Goal: Use online tool/utility: Utilize a website feature to perform a specific function

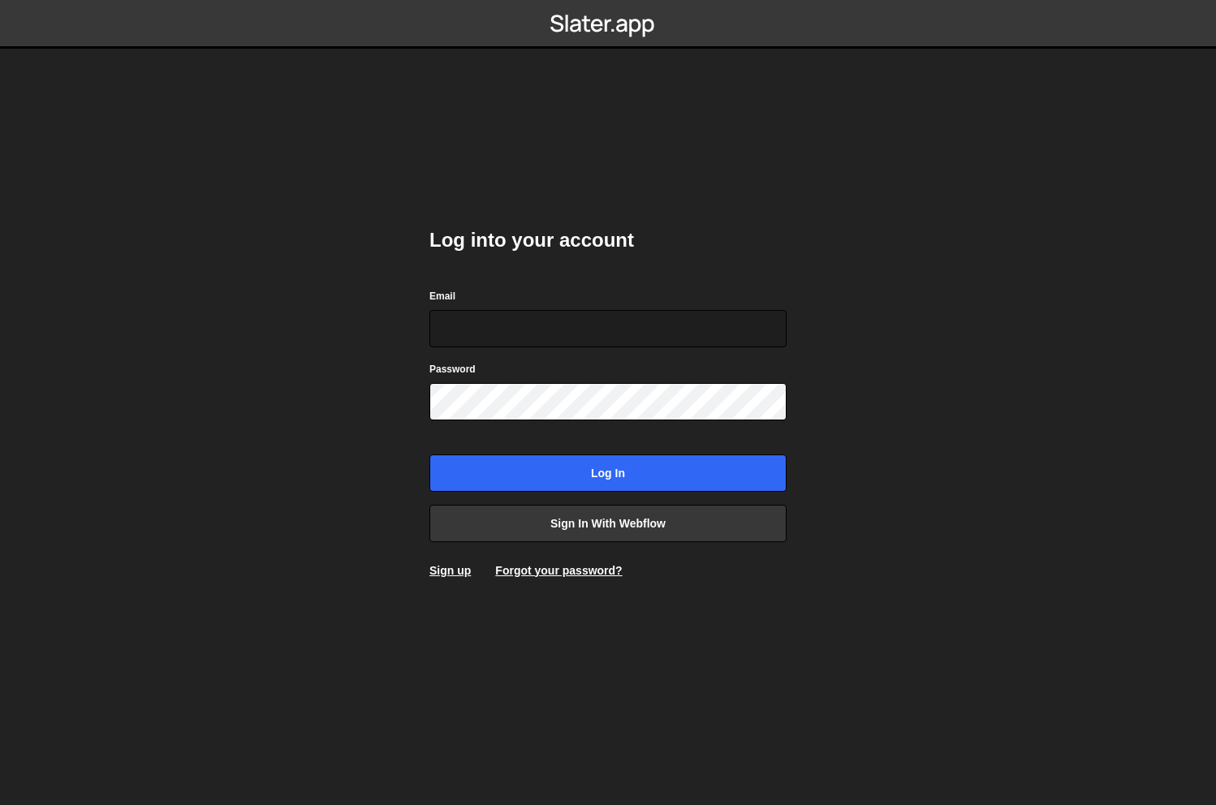
click at [489, 308] on div "Email" at bounding box center [607, 317] width 357 height 60
click at [495, 321] on input "Email" at bounding box center [607, 328] width 357 height 37
type input "ops@iteractives.com"
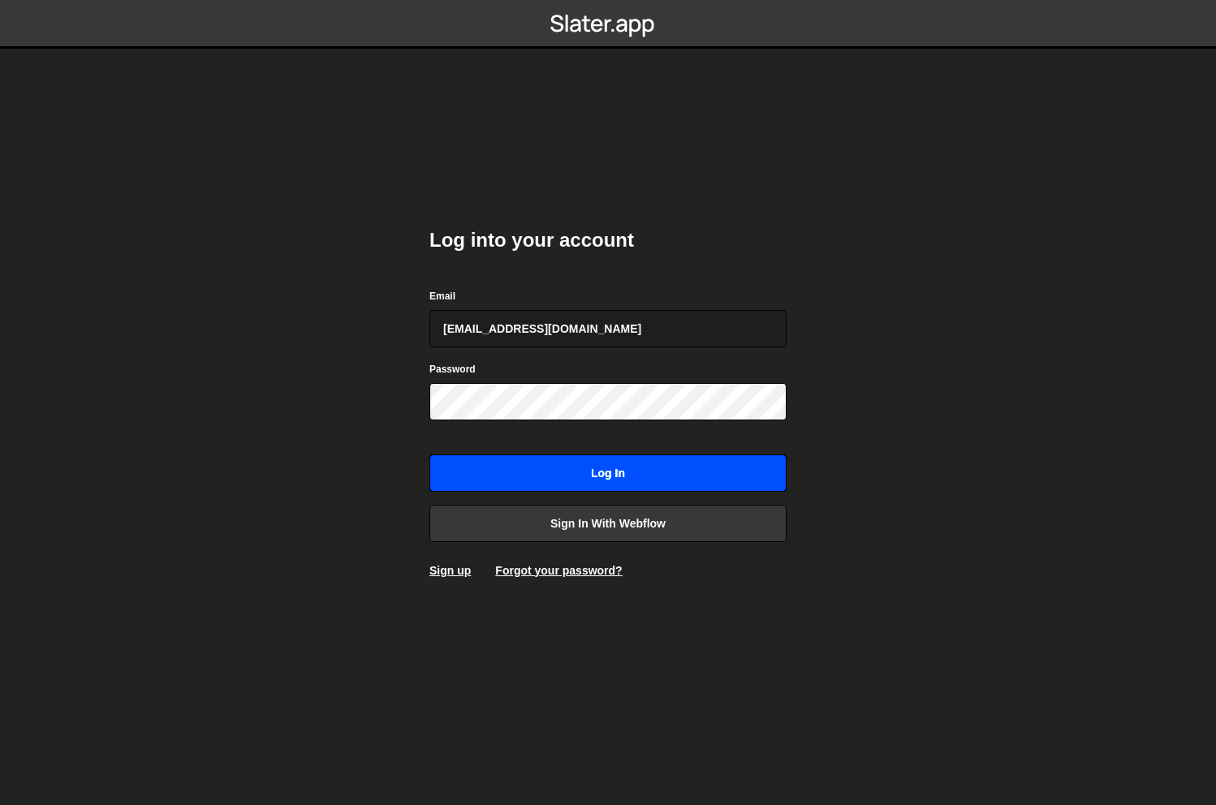
click at [613, 471] on input "Log in" at bounding box center [607, 472] width 357 height 37
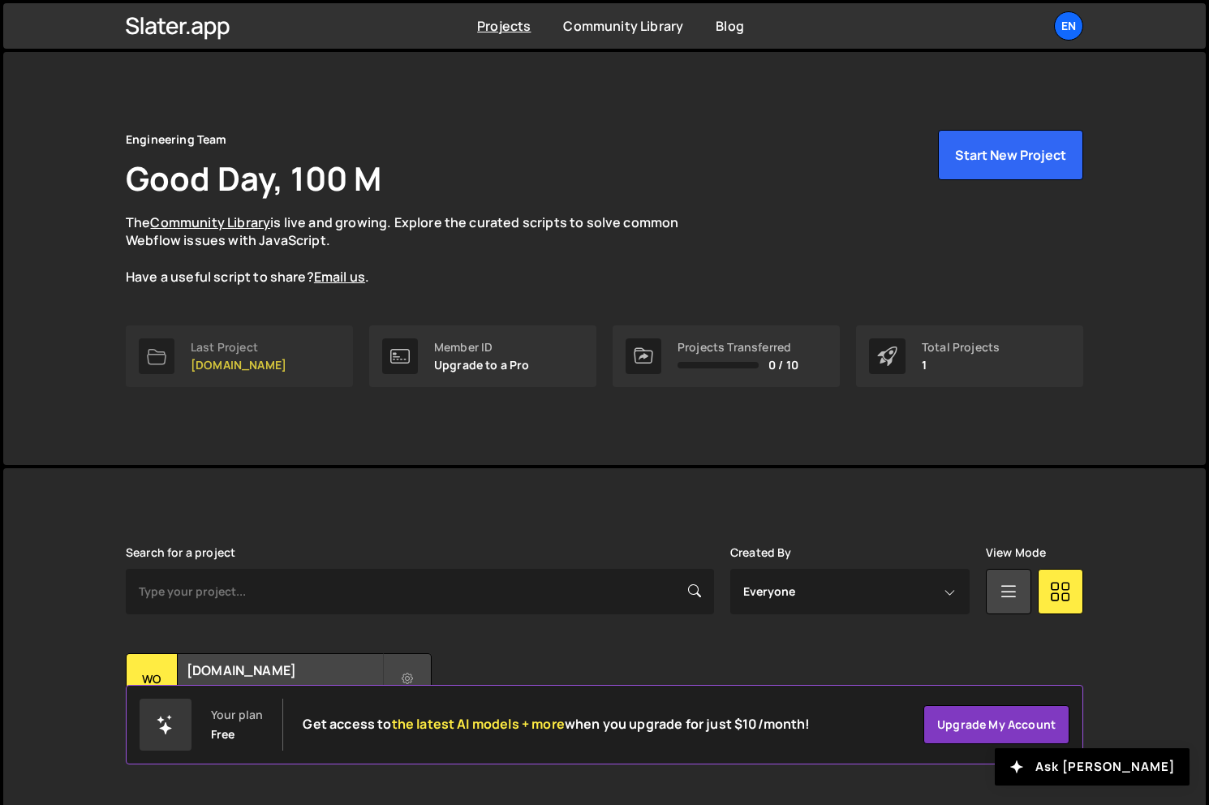
click at [278, 360] on link "Last Project womwell.com" at bounding box center [239, 356] width 227 height 62
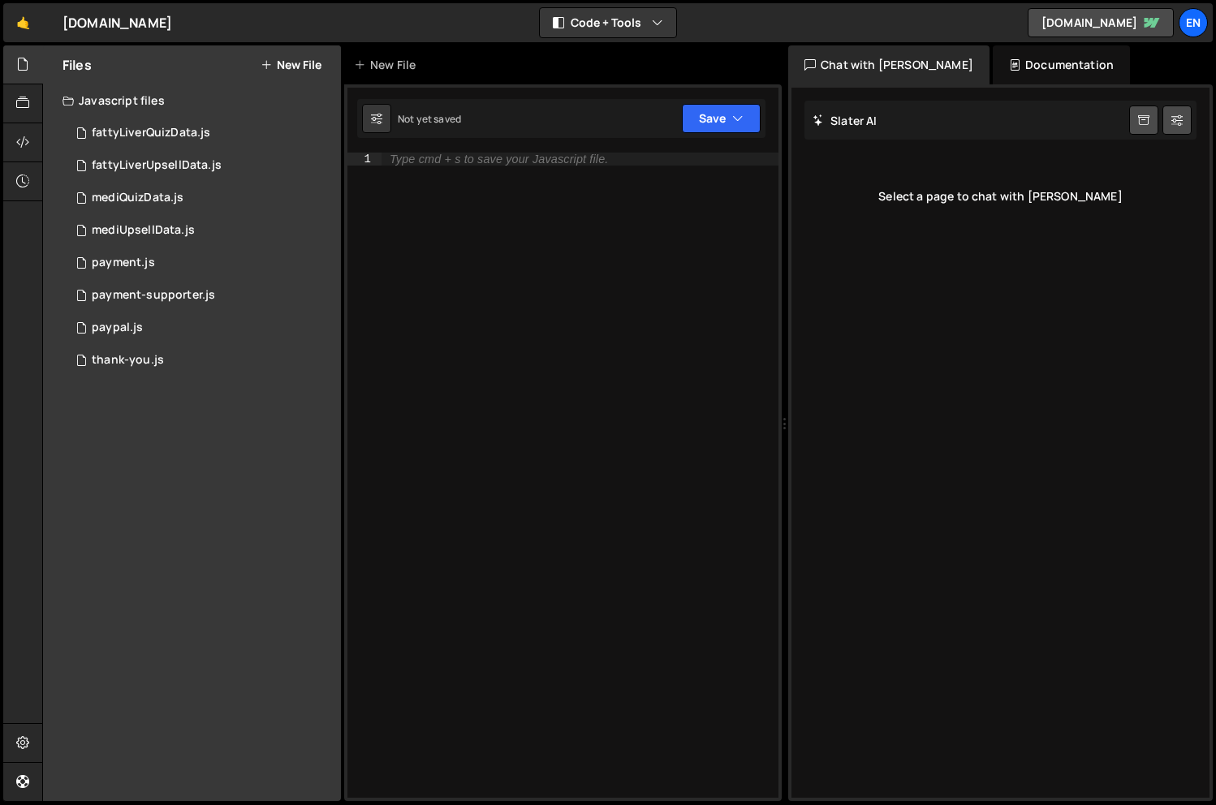
click at [0, 804] on nordpass-portal at bounding box center [0, 805] width 0 height 0
click at [650, 16] on button "Code + Tools" at bounding box center [608, 22] width 136 height 29
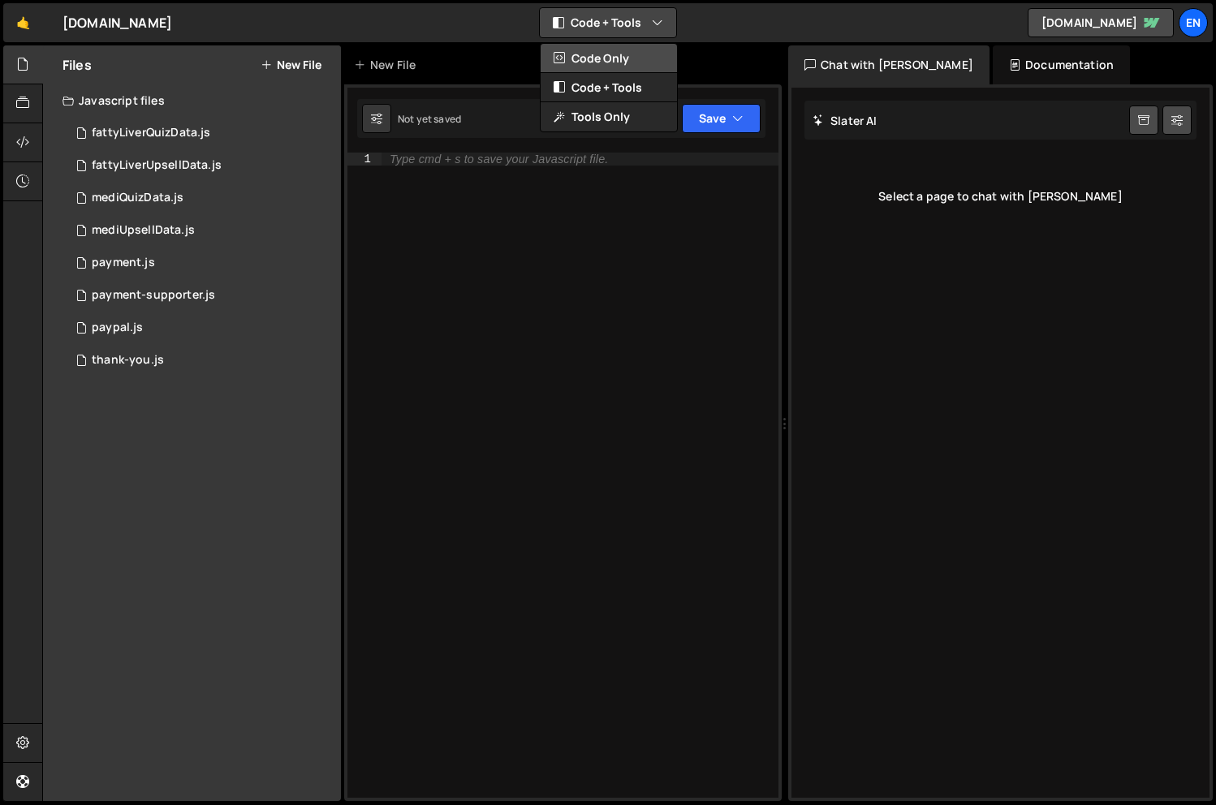
click at [633, 59] on button "Code Only" at bounding box center [608, 58] width 136 height 29
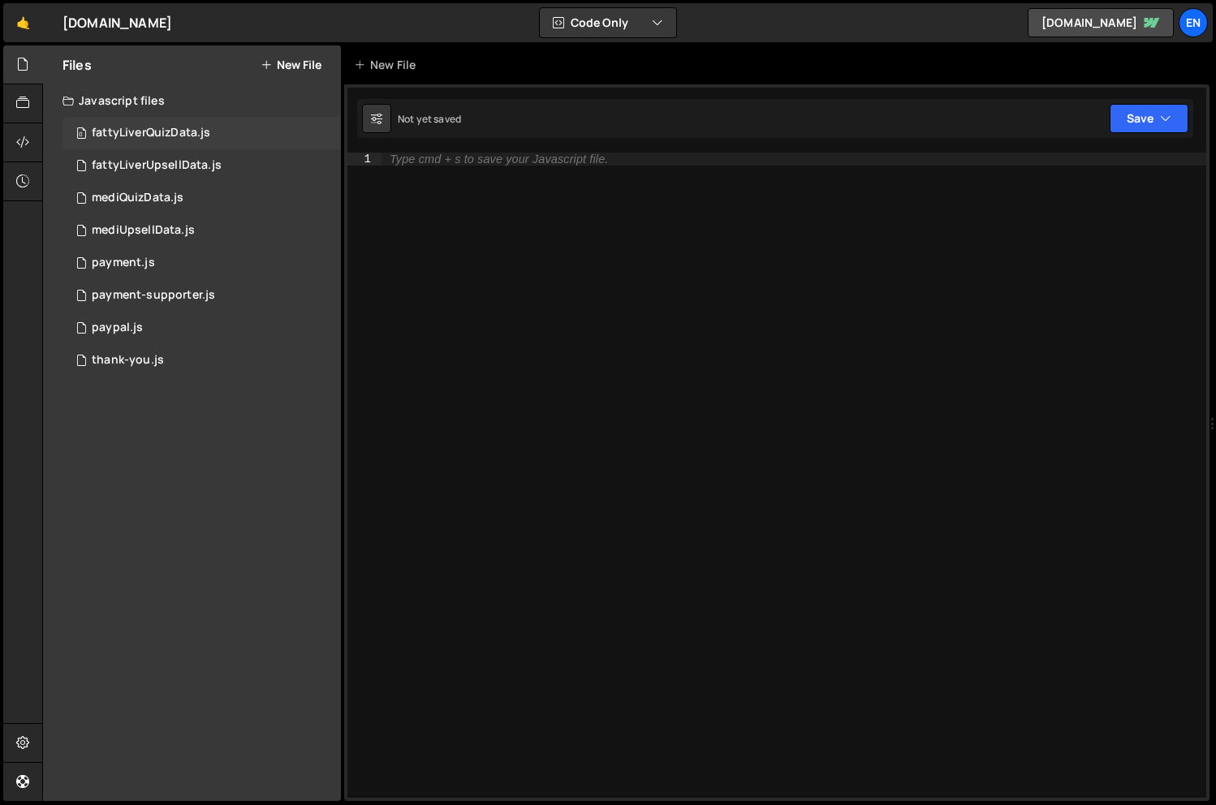
click at [212, 126] on div "0 fattyLiverQuizData.js 0" at bounding box center [201, 133] width 278 height 32
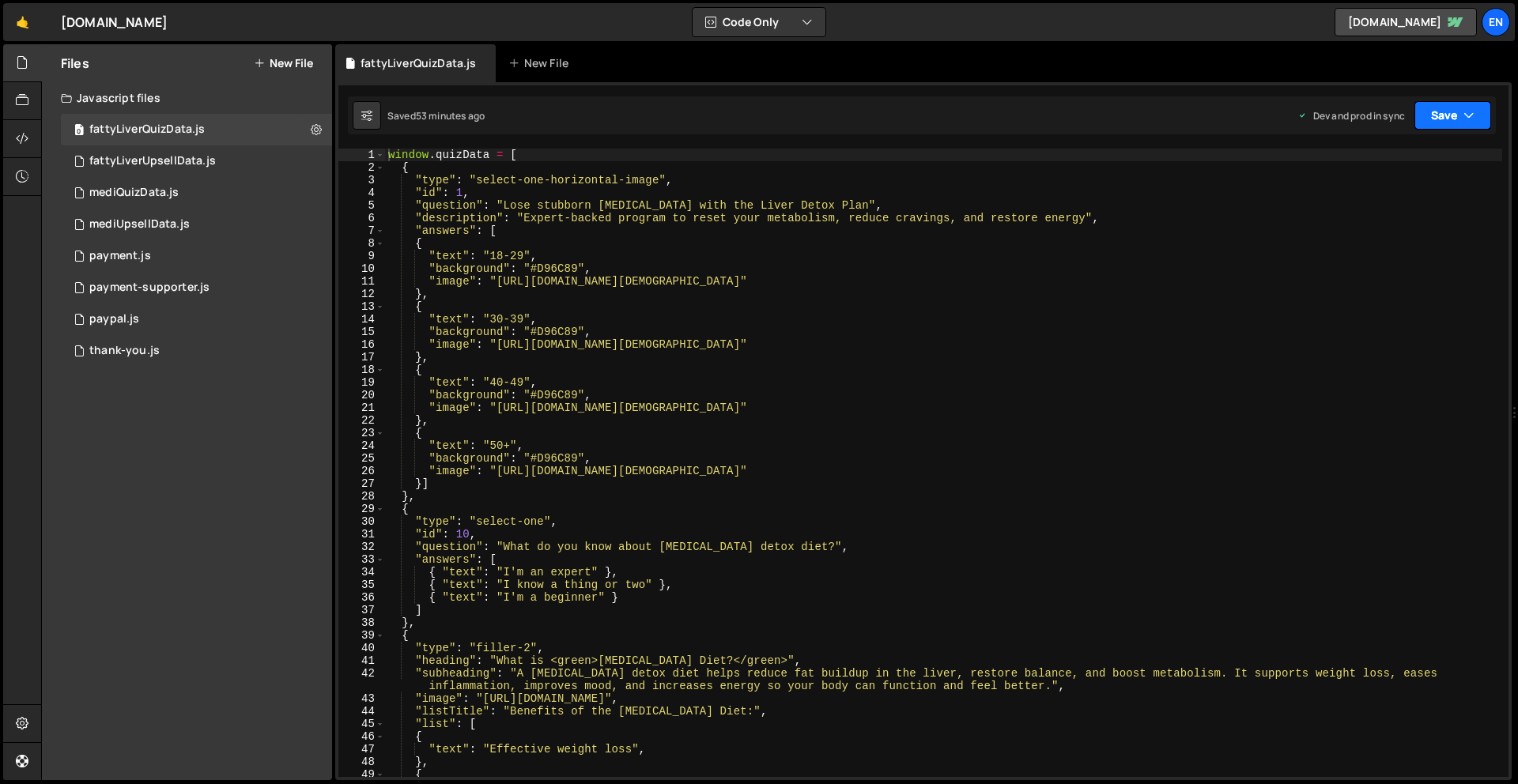
click at [1184, 111] on icon "button" at bounding box center [1468, 115] width 11 height 16
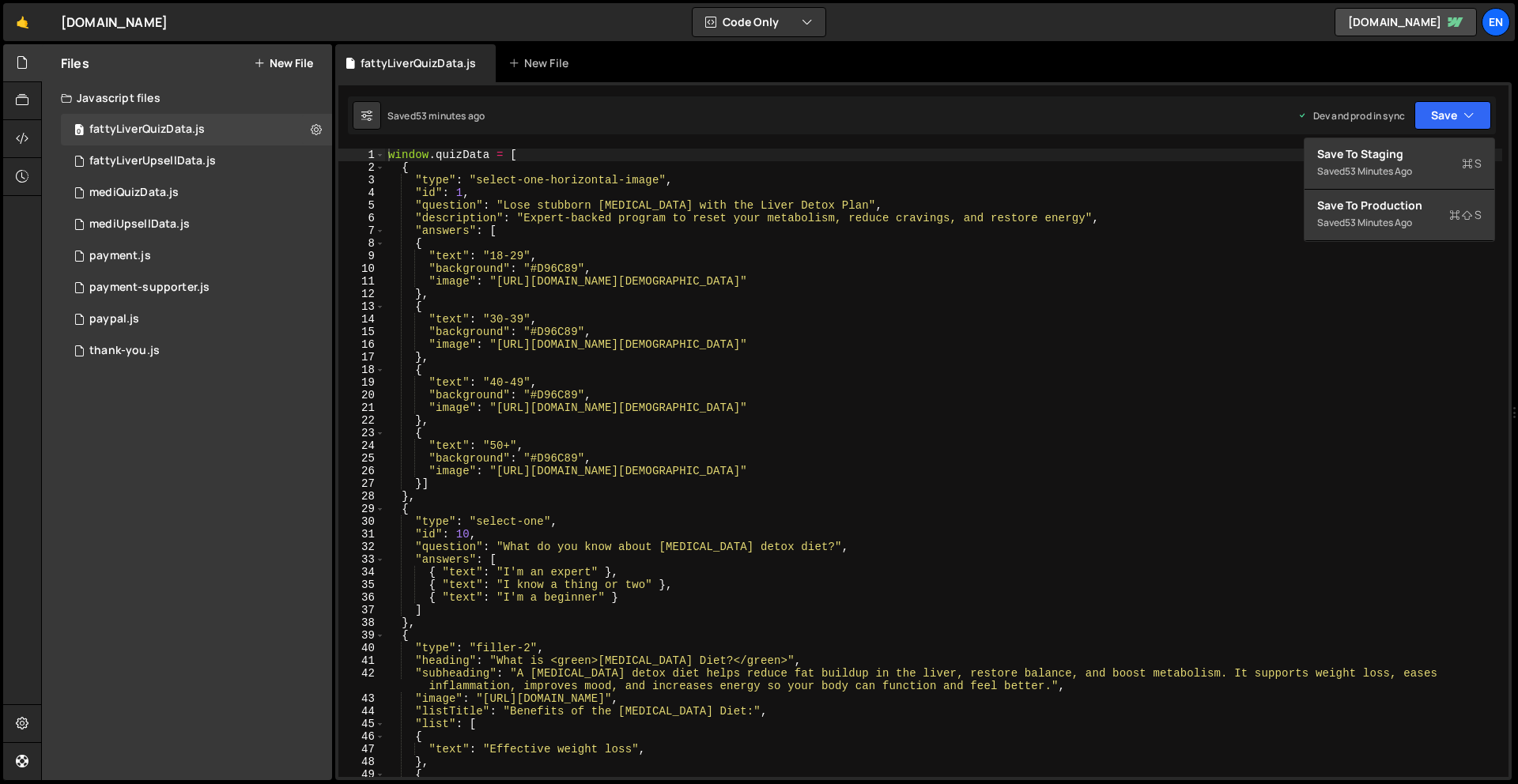
click at [1184, 91] on div "1 Type cmd + s to save your Javascript file. הההההההההההההההההההההההההההההההההה…" at bounding box center [924, 430] width 1177 height 698
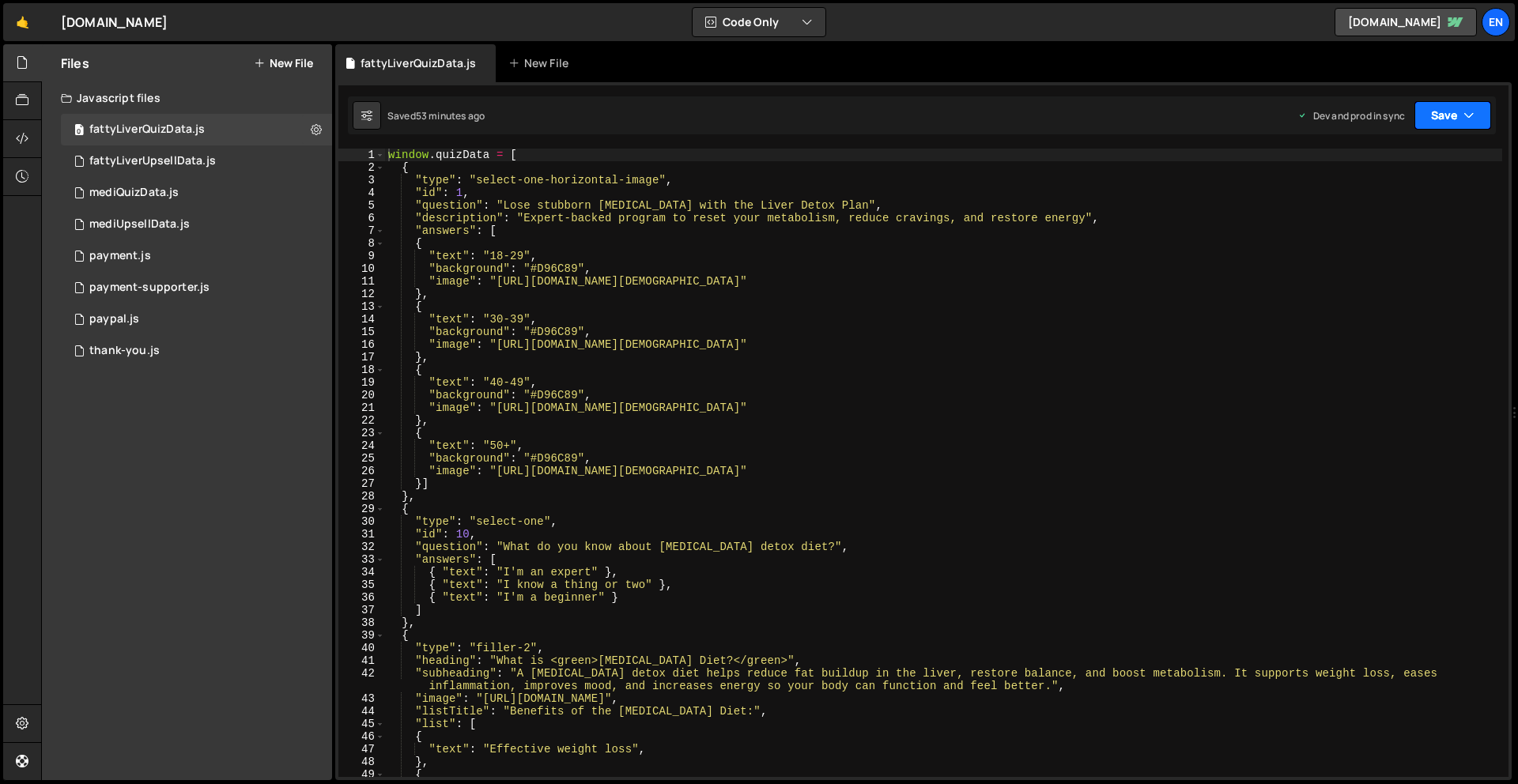
click at [1184, 116] on button "Save" at bounding box center [1453, 115] width 77 height 28
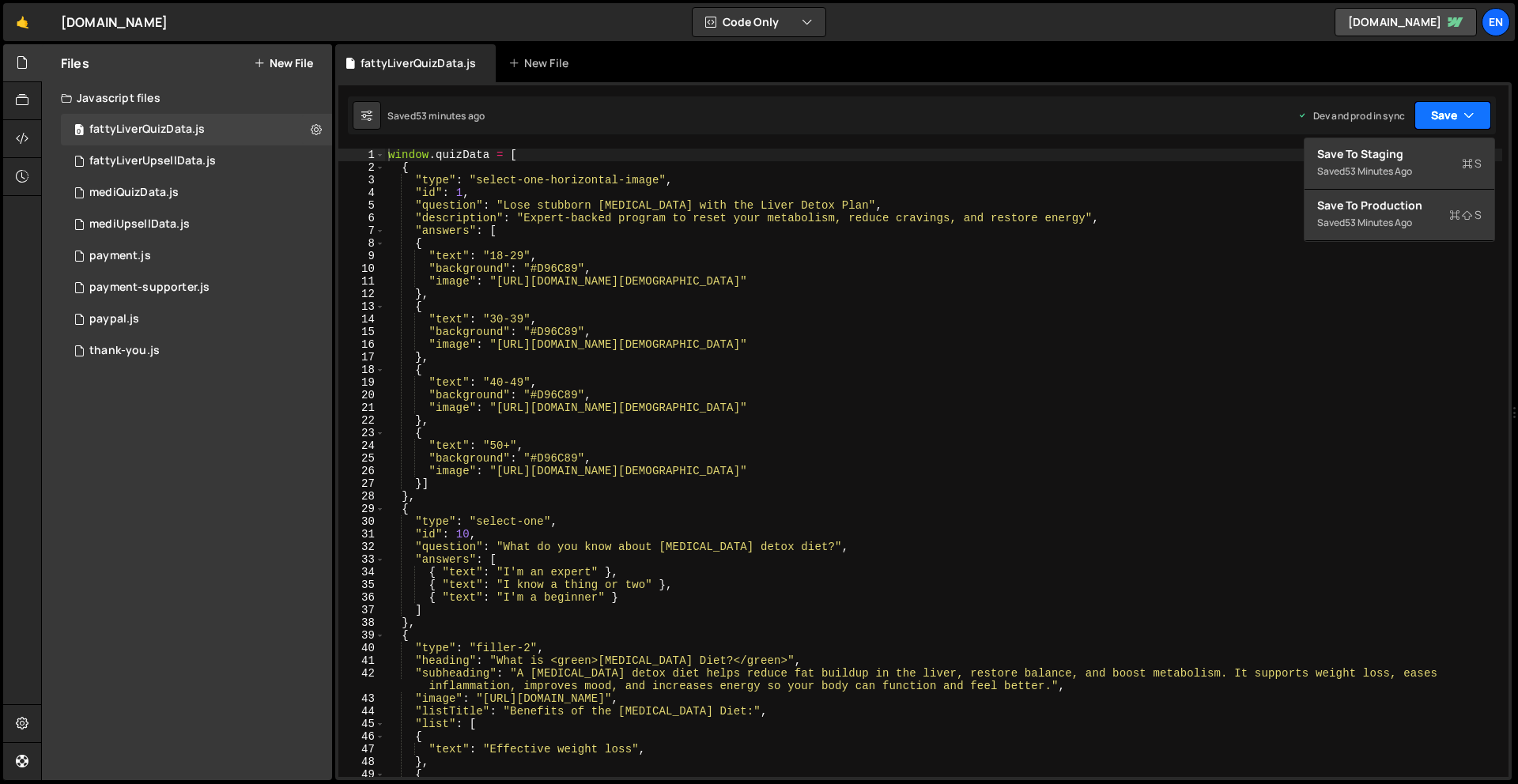
click at [1184, 116] on button "Save" at bounding box center [1453, 115] width 77 height 28
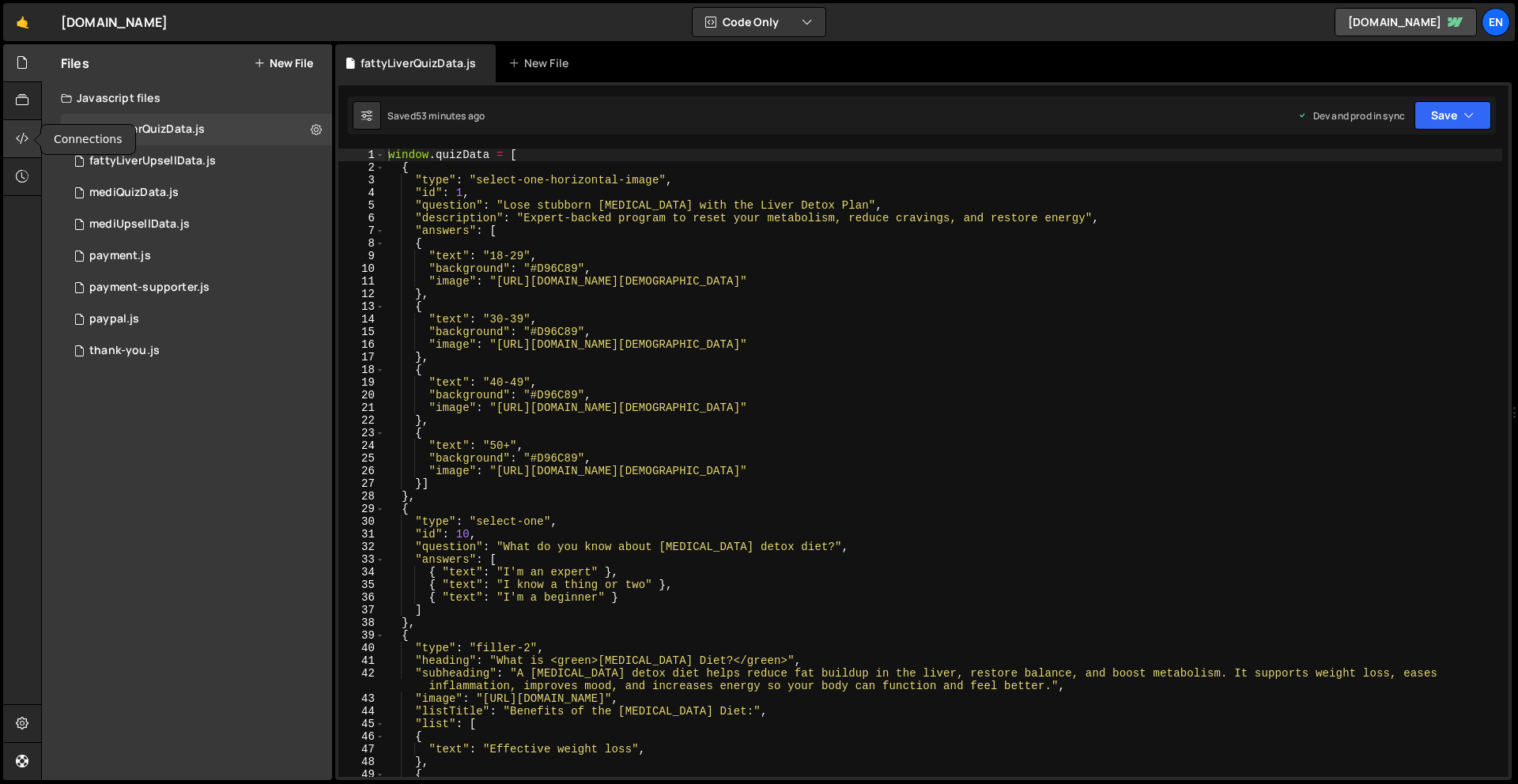
click at [19, 138] on icon at bounding box center [21, 138] width 13 height 18
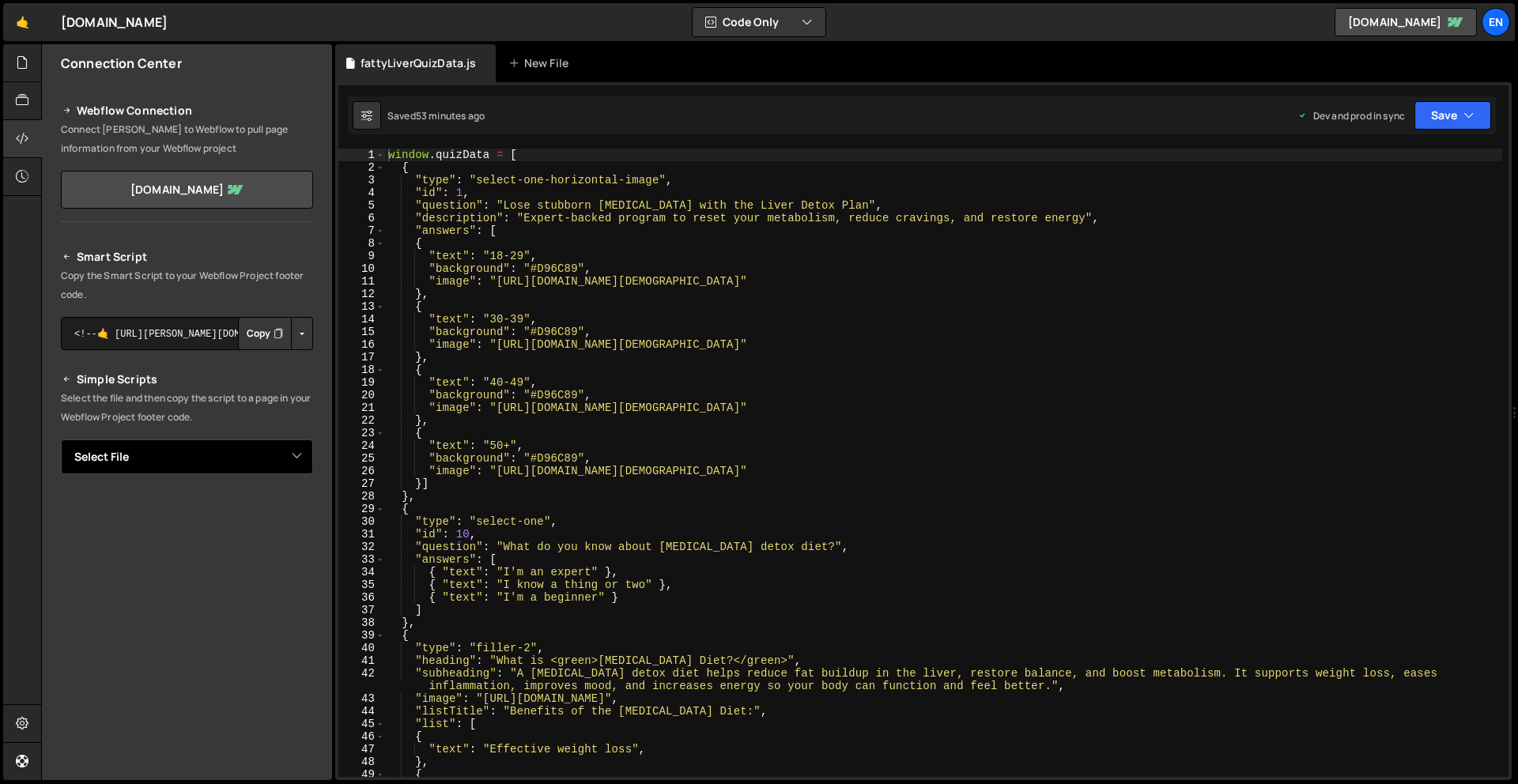
click at [206, 455] on select "Select File fattyLiverQuizData.js fattyLiverUpsellData.js mediQuizData.js mediU…" at bounding box center [186, 457] width 252 height 35
select select "46566"
click at [60, 439] on select "Select File fattyLiverQuizData.js fattyLiverUpsellData.js mediQuizData.js mediU…" at bounding box center [186, 457] width 252 height 35
click at [255, 518] on button "Copy" at bounding box center [264, 510] width 54 height 33
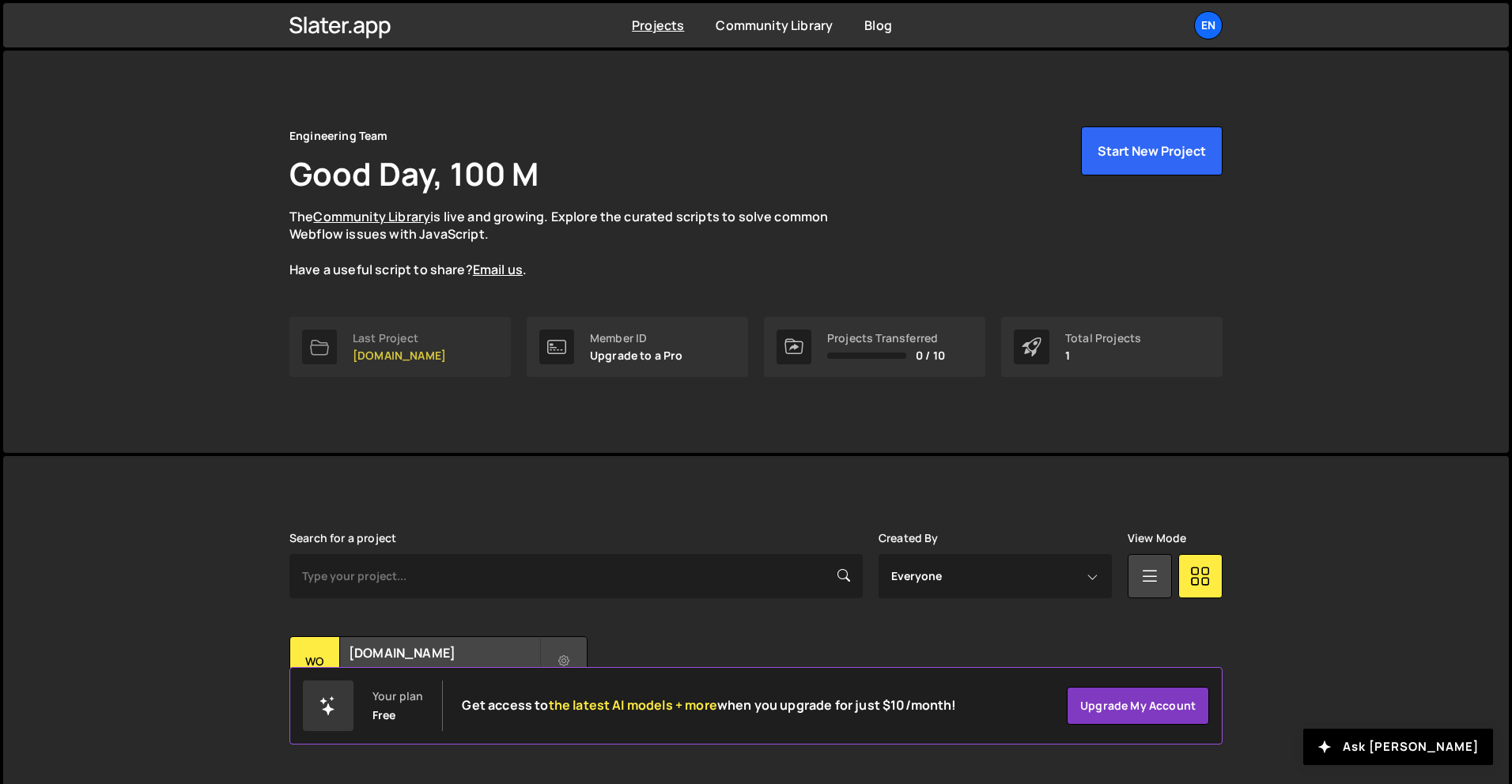
click at [460, 326] on link "Last Project womwell.com" at bounding box center [399, 347] width 221 height 60
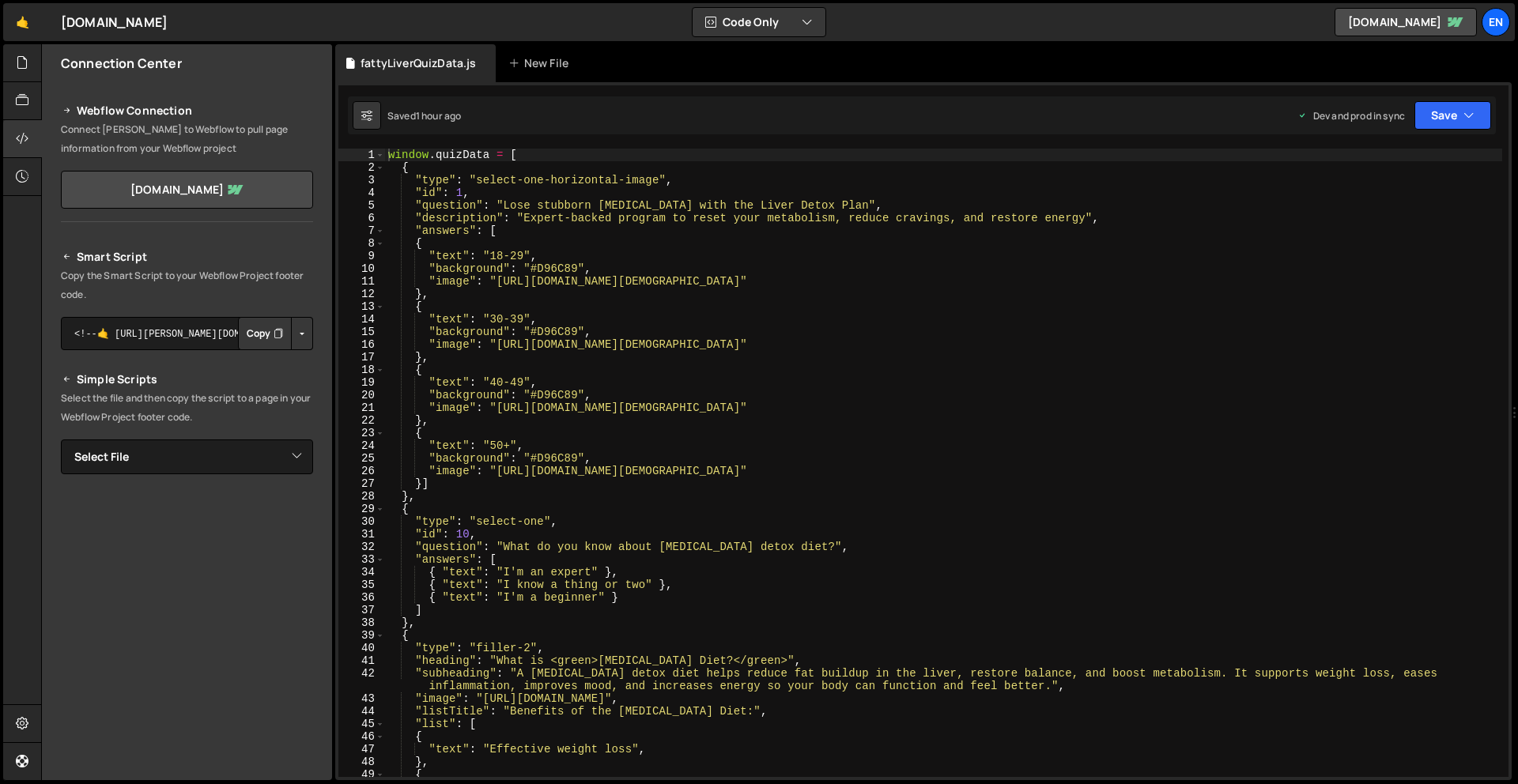
click at [258, 337] on button "Copy" at bounding box center [264, 333] width 54 height 33
click at [19, 181] on icon at bounding box center [21, 176] width 13 height 18
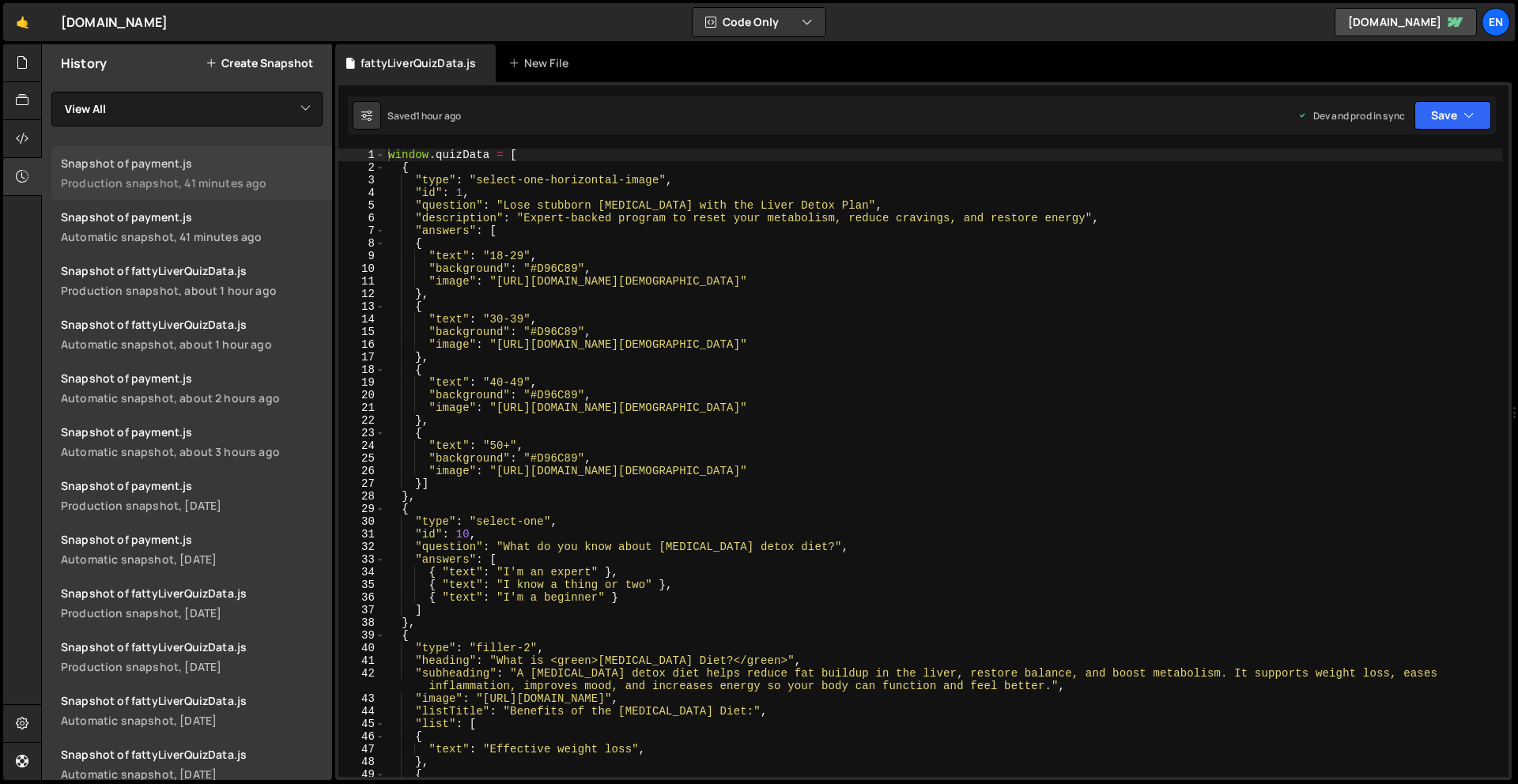
click at [254, 160] on div "Snapshot of payment.js" at bounding box center [191, 163] width 262 height 15
click at [273, 93] on select "View All fattyLiverQuizData fattyLiverUpsellData mediQuizData mediUpsellData pa…" at bounding box center [187, 109] width 271 height 35
select select "46566"
click at [52, 92] on select "View All fattyLiverQuizData fattyLiverUpsellData mediQuizData mediUpsellData pa…" at bounding box center [187, 109] width 271 height 35
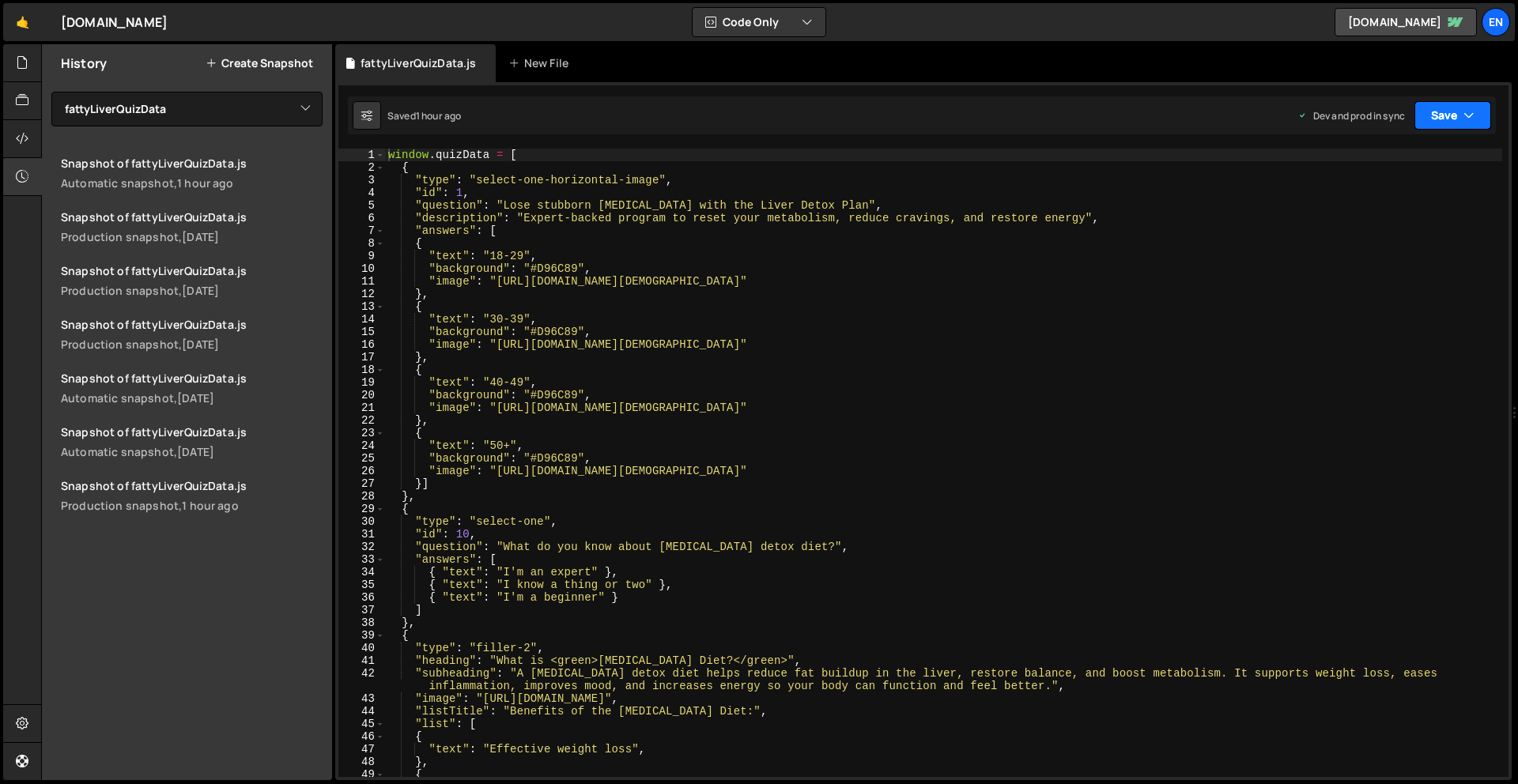
click at [1469, 104] on button "Save" at bounding box center [1453, 115] width 77 height 28
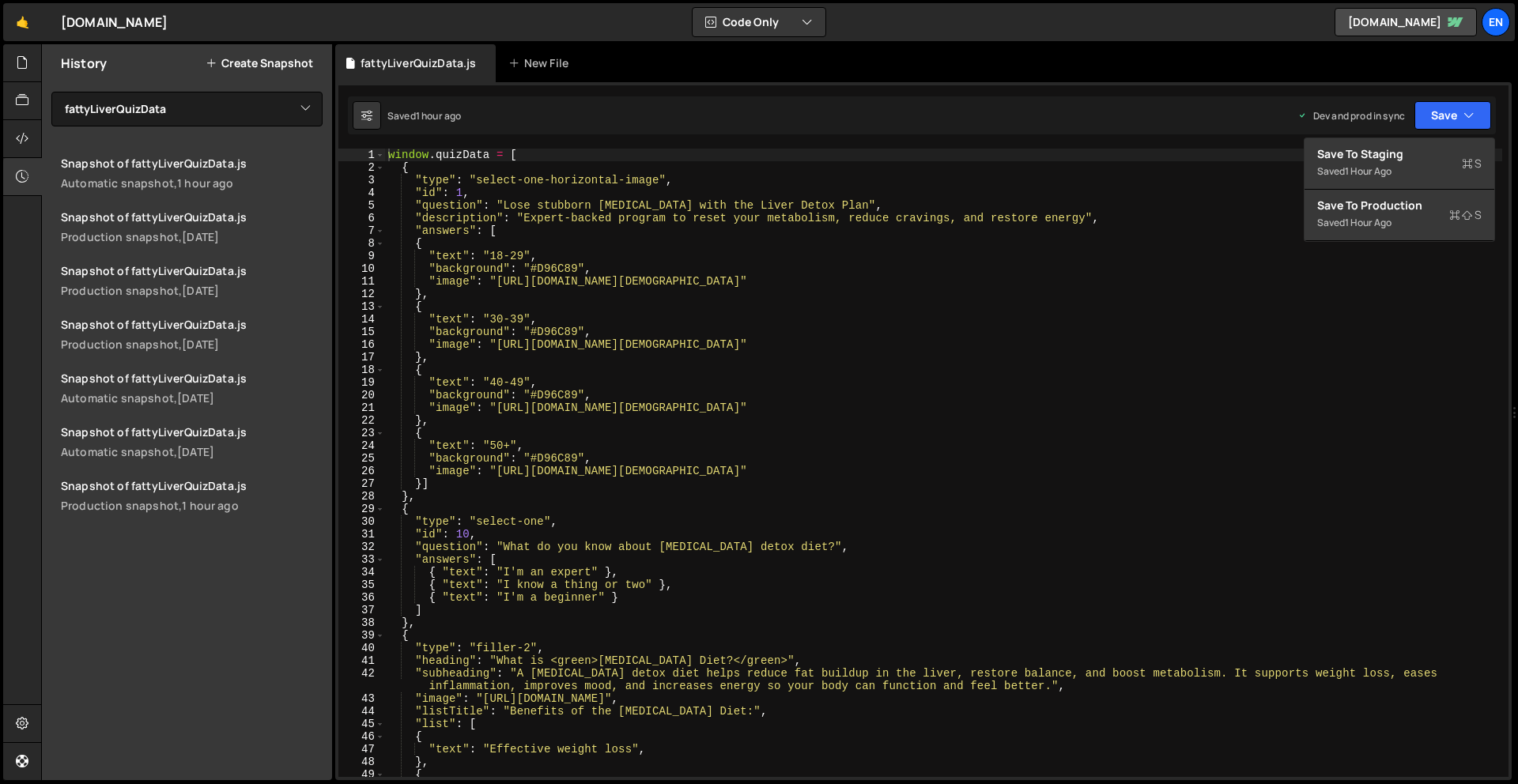
click at [1117, 110] on div "Saved 1 hour ago Dev and prod in sync Upgrade to Edit Save Save to Staging S Sa…" at bounding box center [922, 115] width 1148 height 38
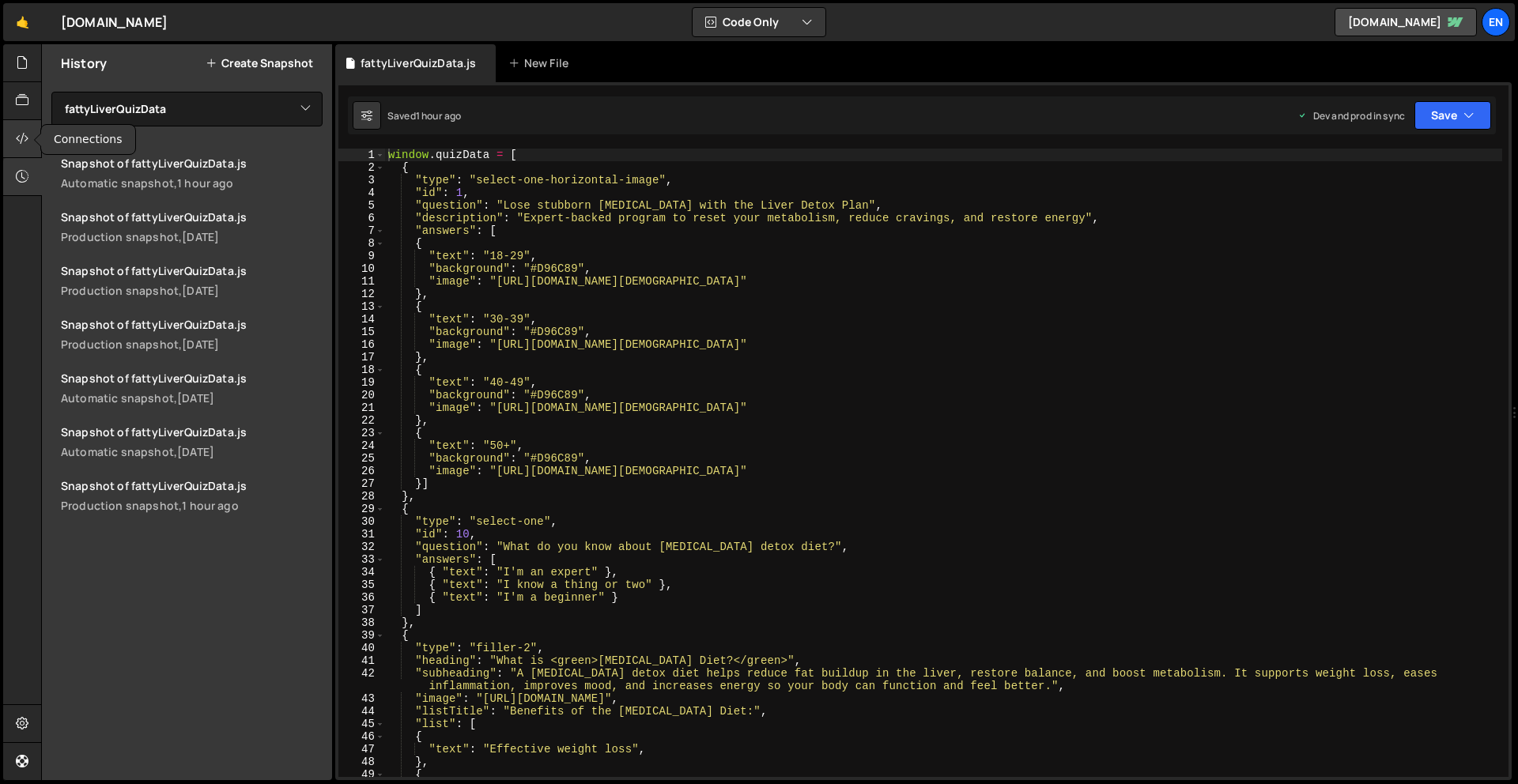
click at [18, 132] on icon at bounding box center [21, 138] width 13 height 18
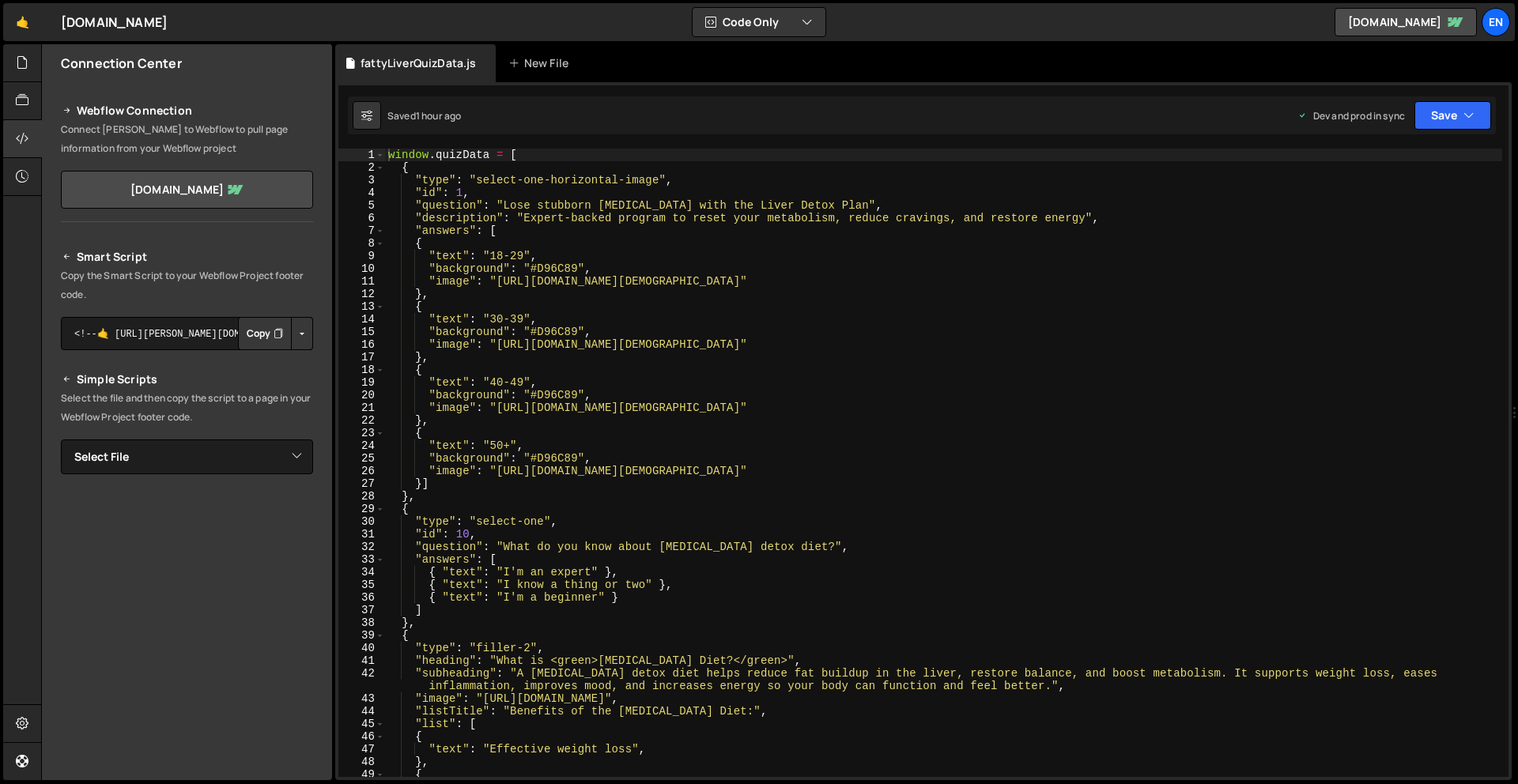
scroll to position [55, 0]
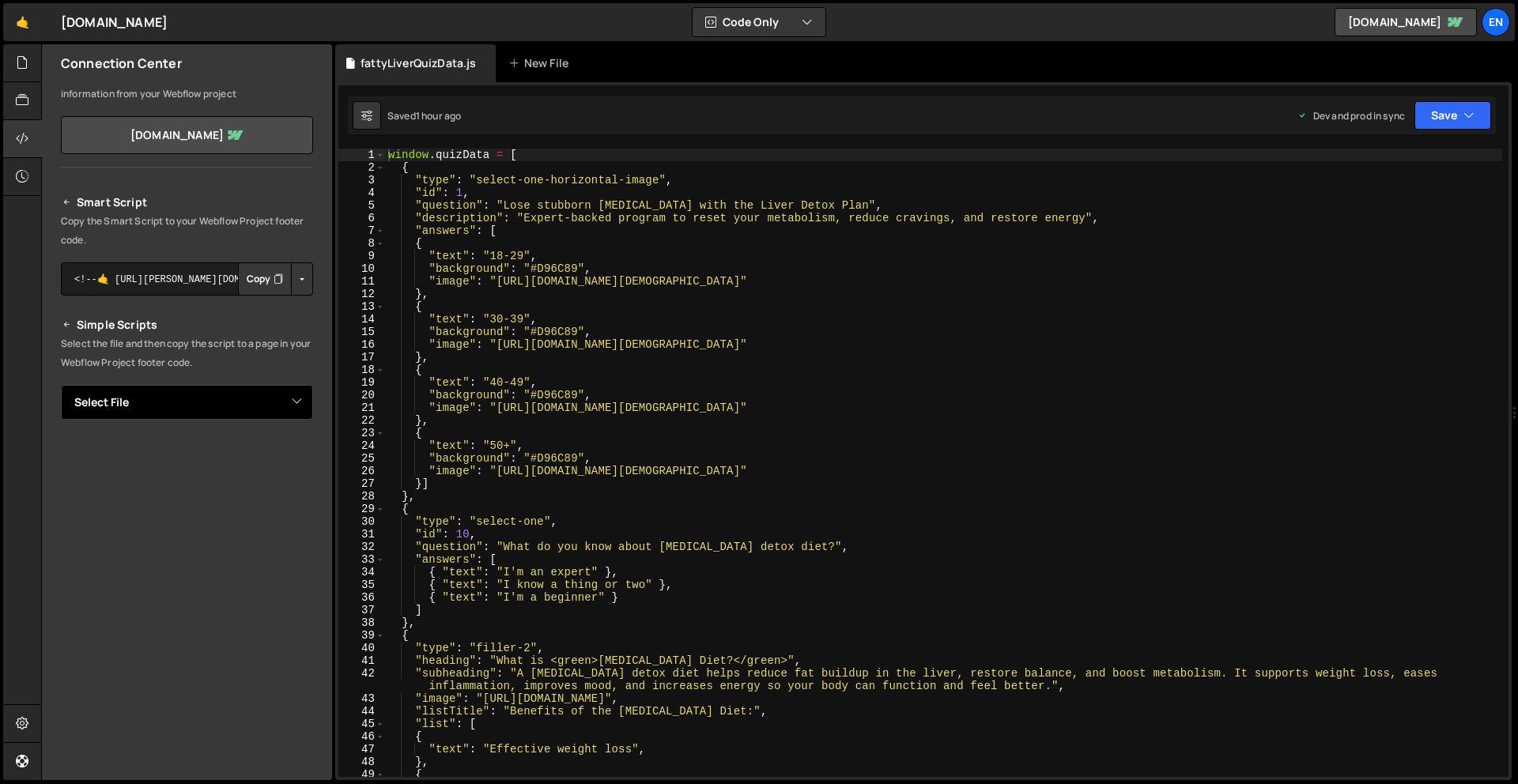
click at [217, 404] on select "Select File fattyLiverQuizData.js fattyLiverUpsellData.js mediQuizData.js mediU…" at bounding box center [186, 402] width 252 height 35
select select "46566"
click at [60, 385] on select "Select File fattyLiverQuizData.js fattyLiverUpsellData.js mediQuizData.js mediU…" at bounding box center [186, 402] width 252 height 35
click at [255, 460] on button "Copy" at bounding box center [264, 456] width 54 height 33
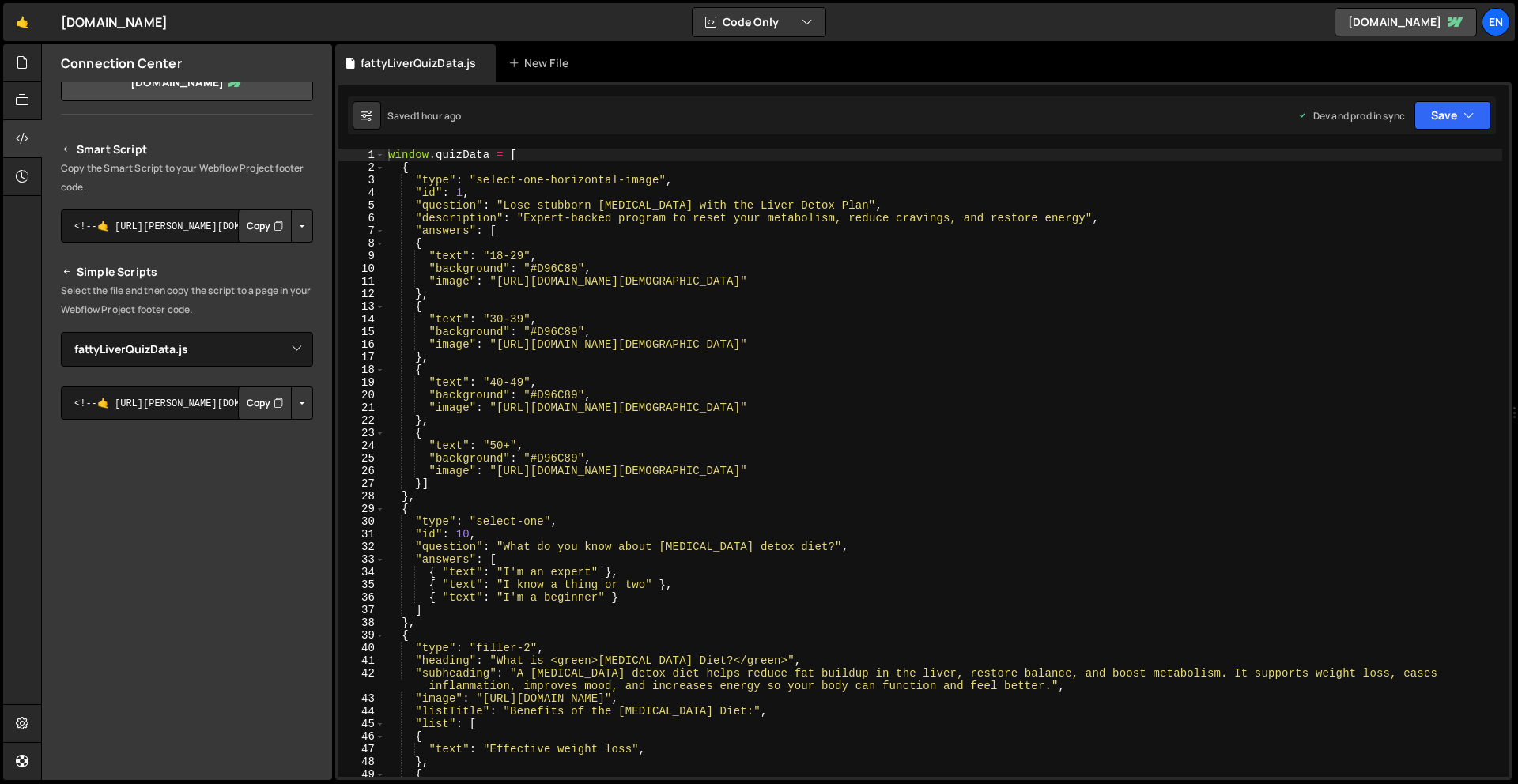
scroll to position [0, 0]
